Goal: Information Seeking & Learning: Learn about a topic

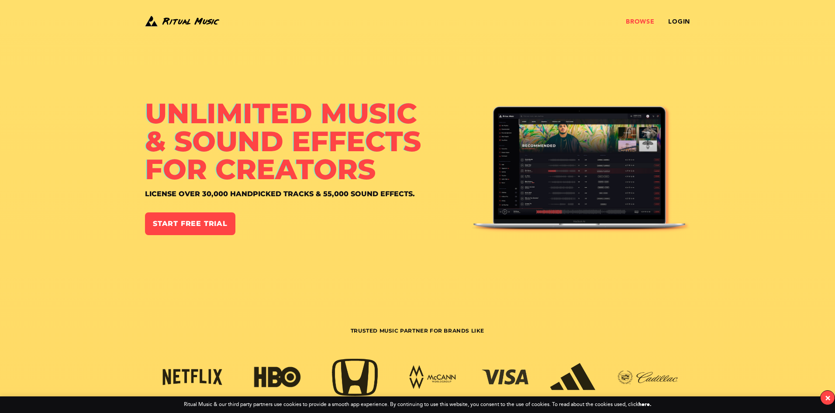
click at [636, 19] on link "Browse" at bounding box center [640, 21] width 28 height 7
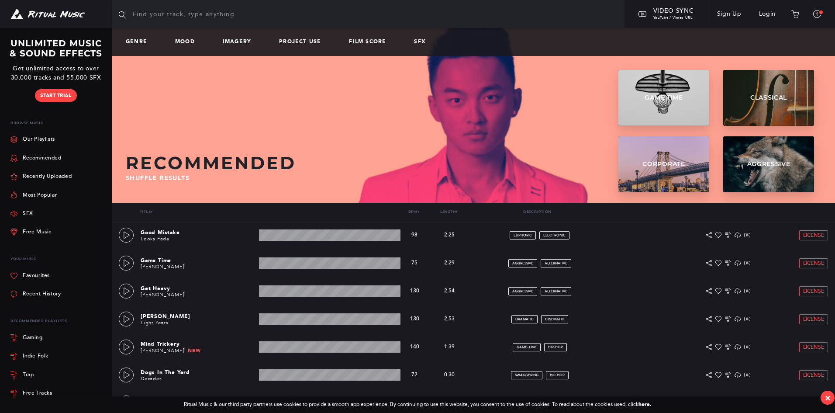
click at [471, 16] on input "text" at bounding box center [368, 14] width 513 height 28
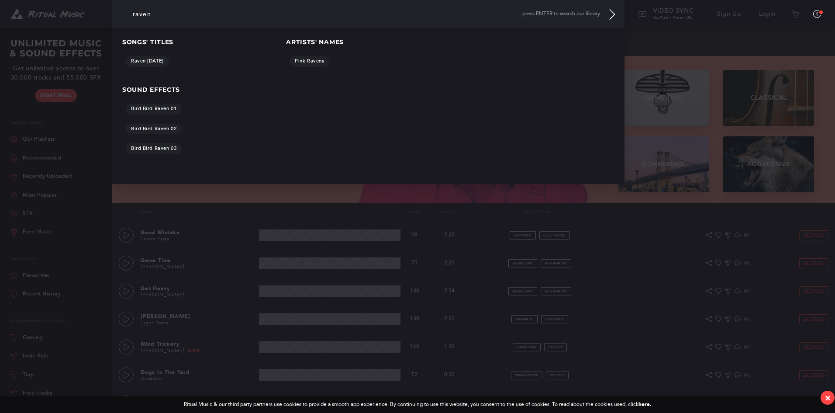
type input "raven"
